Goal: Information Seeking & Learning: Learn about a topic

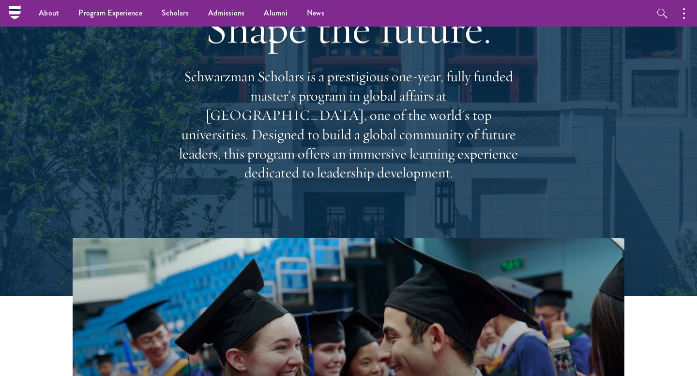
scroll to position [52, 0]
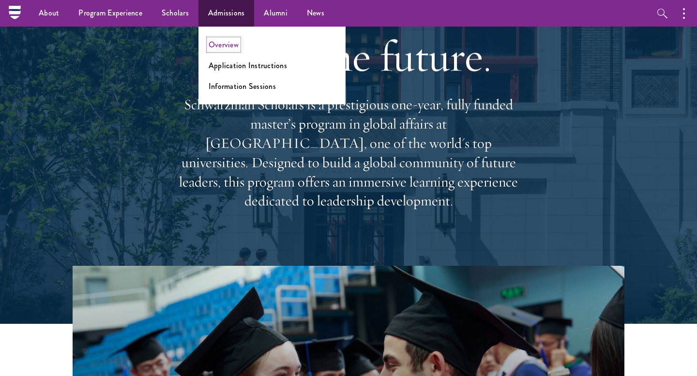
click at [223, 45] on link "Overview" at bounding box center [223, 44] width 30 height 11
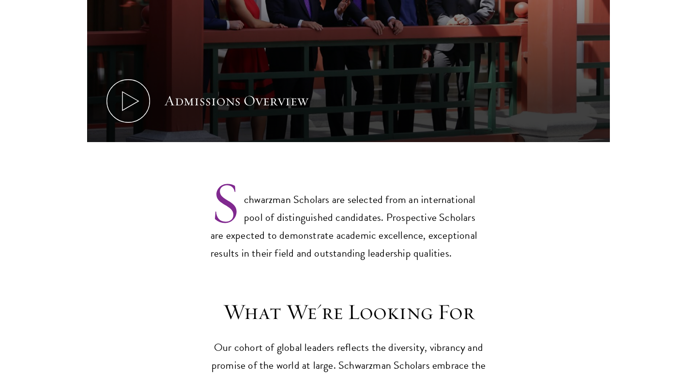
scroll to position [657, 0]
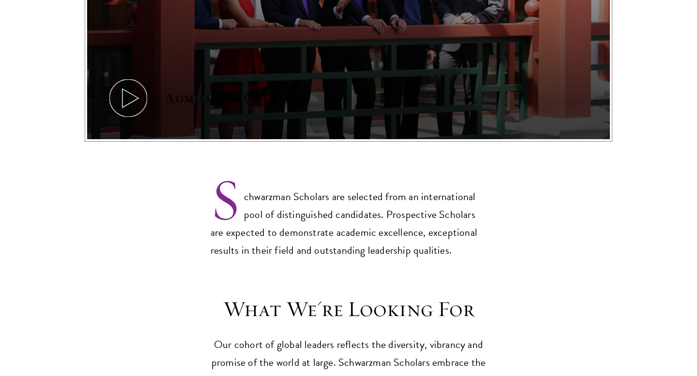
click at [126, 76] on icon at bounding box center [128, 98] width 44 height 44
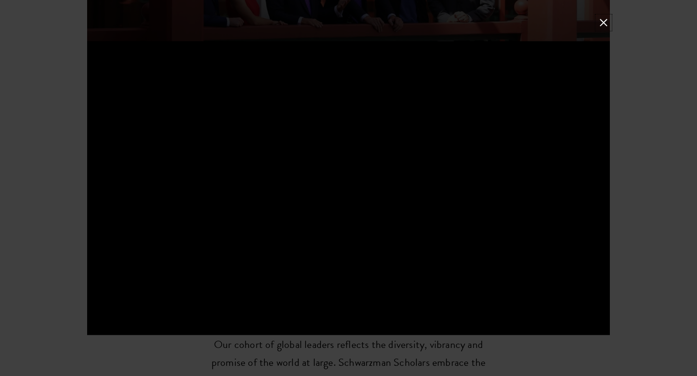
click at [598, 26] on button at bounding box center [603, 22] width 13 height 13
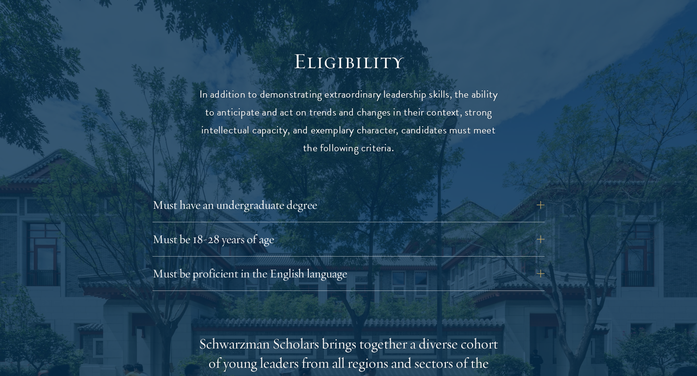
scroll to position [1251, 0]
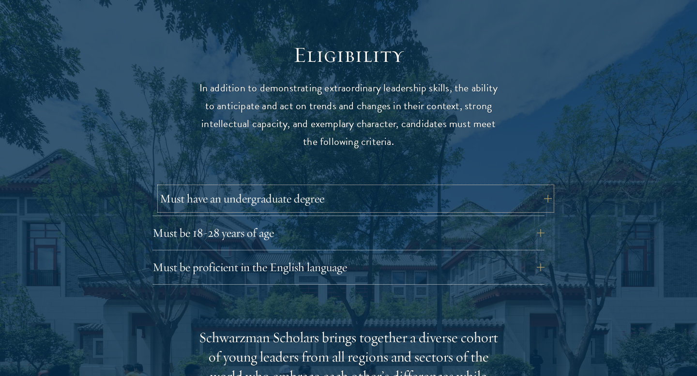
click at [437, 187] on button "Must have an undergraduate degree" at bounding box center [356, 198] width 392 height 23
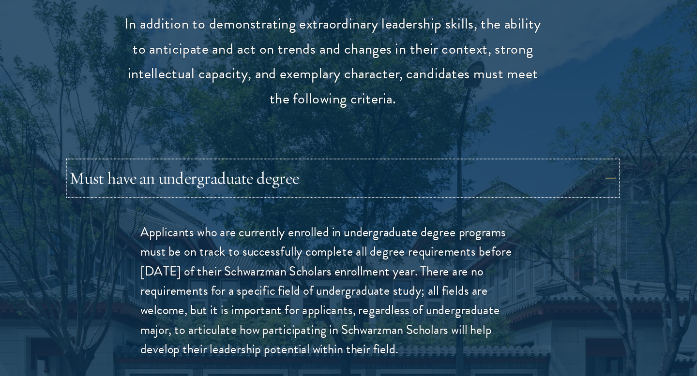
click at [398, 188] on button "Must have an undergraduate degree" at bounding box center [356, 198] width 392 height 23
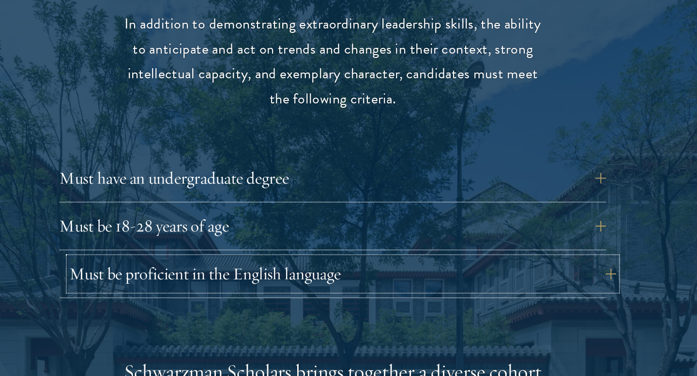
click at [391, 256] on button "Must be proficient in the English language" at bounding box center [356, 267] width 392 height 23
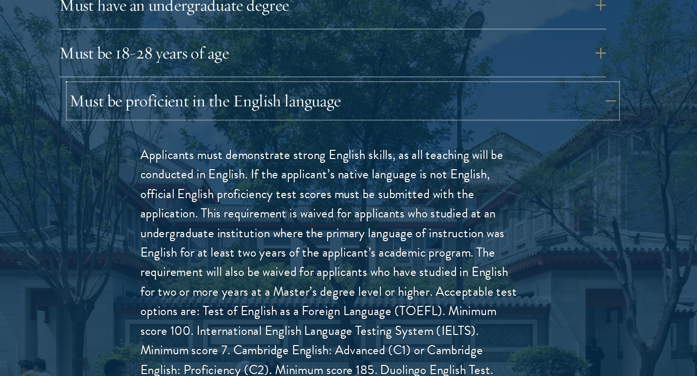
scroll to position [1344, 0]
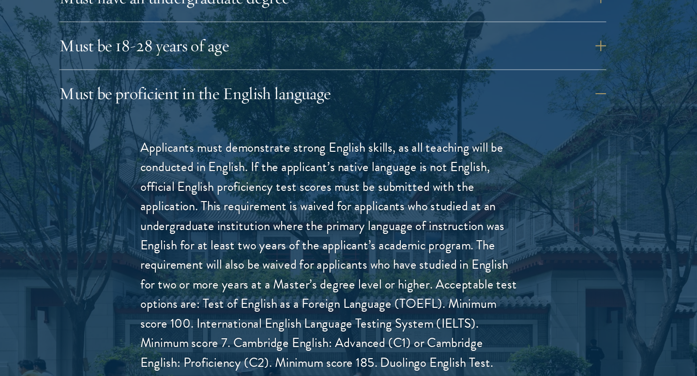
click at [387, 191] on div "Applicants must demonstrate strong English skills, as all teaching will be cond…" at bounding box center [348, 320] width 334 height 259
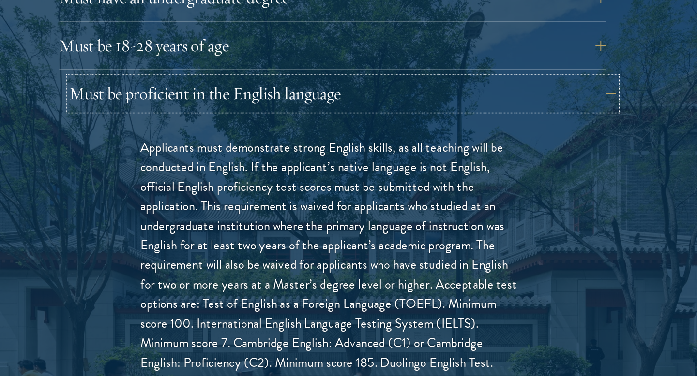
click at [389, 164] on button "Must be proficient in the English language" at bounding box center [356, 173] width 392 height 23
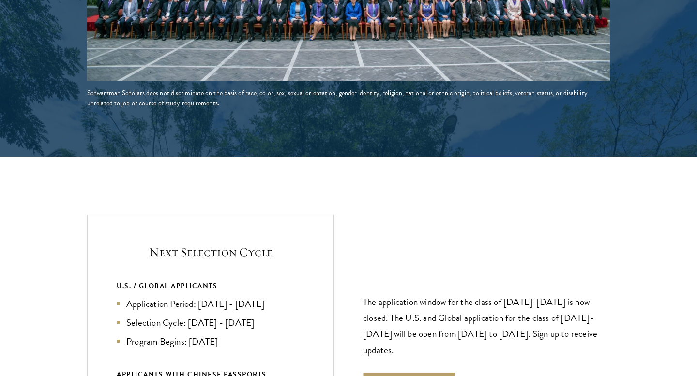
scroll to position [1975, 0]
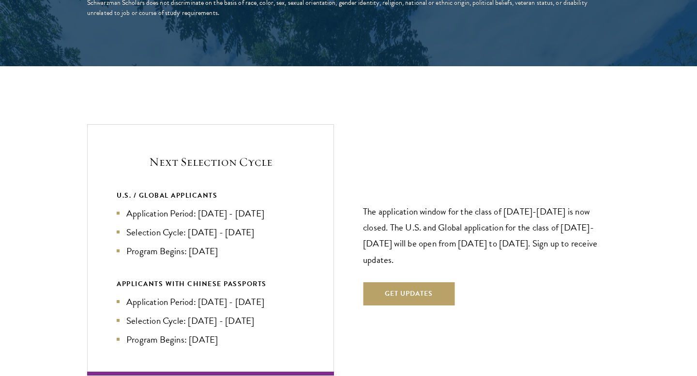
drag, startPoint x: 192, startPoint y: 196, endPoint x: 320, endPoint y: 195, distance: 127.7
click at [320, 195] on div "Next Selection Cycle U.S. / GLOBAL APPLICANTS Application Period: Apr 2026 - Se…" at bounding box center [210, 249] width 247 height 251
click at [230, 207] on li "Application Period: Apr 2026 - Sep 2026" at bounding box center [211, 214] width 188 height 14
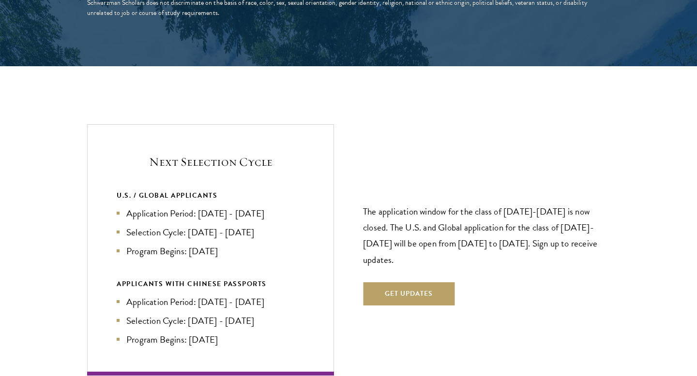
click at [235, 225] on li "Selection Cycle: Oct - Nov 2026" at bounding box center [211, 232] width 188 height 14
click at [219, 225] on li "Selection Cycle: Oct - Nov 2026" at bounding box center [211, 232] width 188 height 14
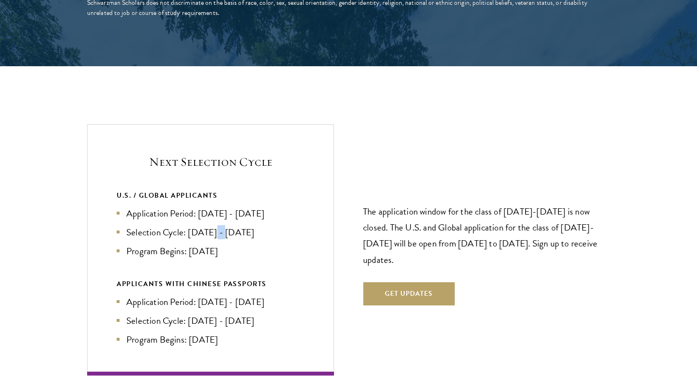
click at [219, 225] on li "Selection Cycle: Oct - Nov 2026" at bounding box center [211, 232] width 188 height 14
click at [233, 225] on li "Selection Cycle: Oct - Nov 2026" at bounding box center [211, 232] width 188 height 14
drag, startPoint x: 212, startPoint y: 210, endPoint x: 280, endPoint y: 215, distance: 67.4
click at [280, 225] on li "Selection Cycle: Oct - Nov 2026" at bounding box center [211, 232] width 188 height 14
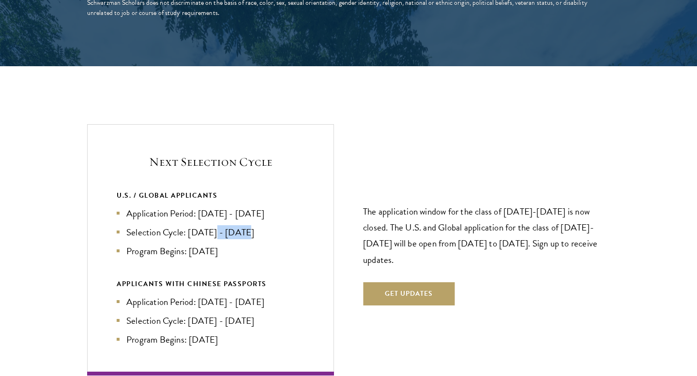
click at [280, 225] on li "Selection Cycle: Oct - Nov 2026" at bounding box center [211, 232] width 188 height 14
drag, startPoint x: 162, startPoint y: 187, endPoint x: 312, endPoint y: 315, distance: 197.3
click at [312, 315] on div "Next Selection Cycle U.S. / GLOBAL APPLICANTS Application Period: Apr 2026 - Se…" at bounding box center [210, 249] width 247 height 251
click at [259, 225] on li "Selection Cycle: Oct - Nov 2026" at bounding box center [211, 232] width 188 height 14
drag, startPoint x: 199, startPoint y: 195, endPoint x: 239, endPoint y: 195, distance: 39.7
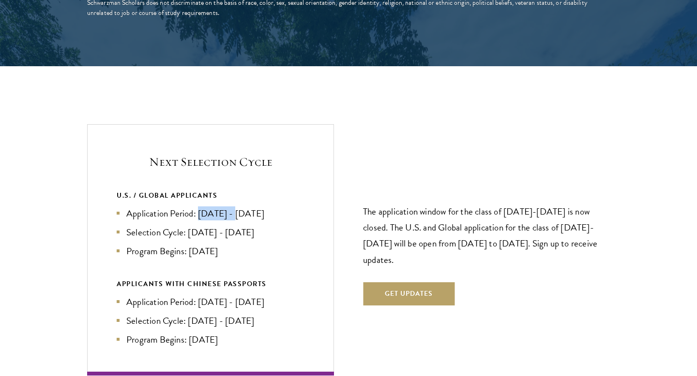
click at [239, 207] on li "Application Period: Apr 2026 - Sep 2026" at bounding box center [211, 214] width 188 height 14
